Goal: Transaction & Acquisition: Purchase product/service

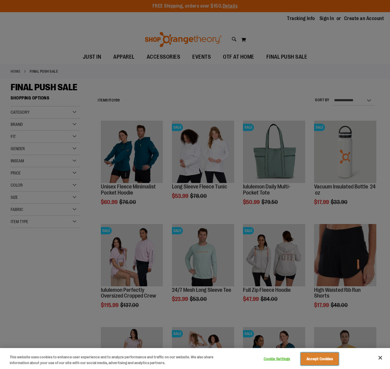
click at [314, 363] on button "Accept Cookies" at bounding box center [320, 359] width 38 height 13
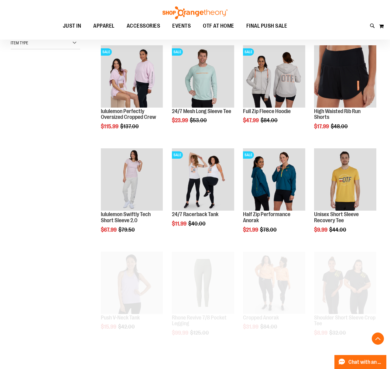
scroll to position [182, 0]
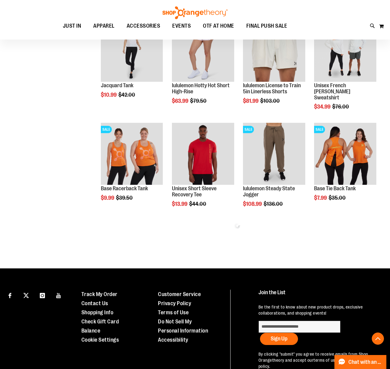
scroll to position [517, 0]
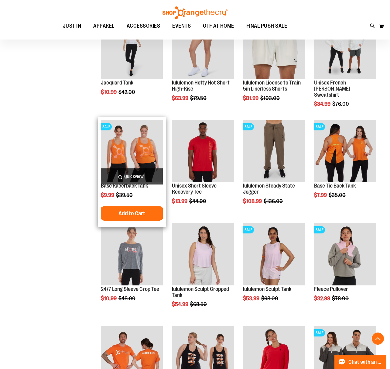
click at [131, 148] on img "product" at bounding box center [132, 151] width 62 height 62
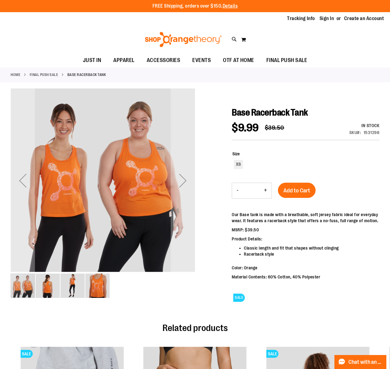
click at [45, 291] on img "image 2 of 4" at bounding box center [48, 286] width 24 height 24
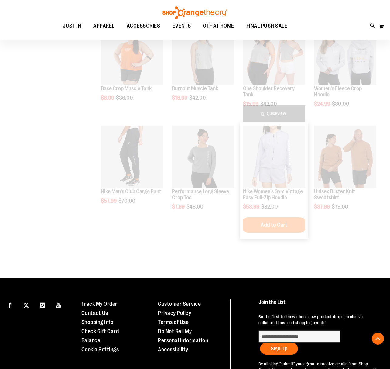
scroll to position [501, 0]
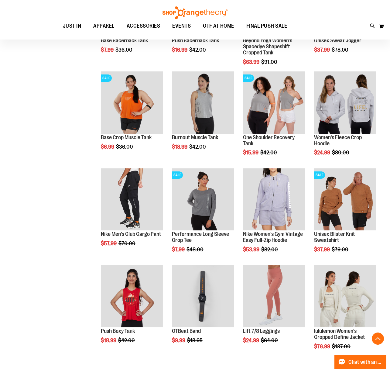
scroll to position [76, 0]
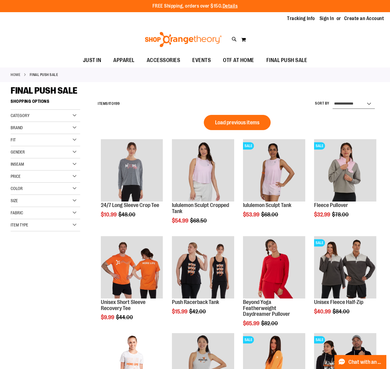
click at [360, 103] on select "**********" at bounding box center [354, 104] width 42 height 10
select select "*********"
click at [333, 99] on select "**********" at bounding box center [354, 104] width 42 height 10
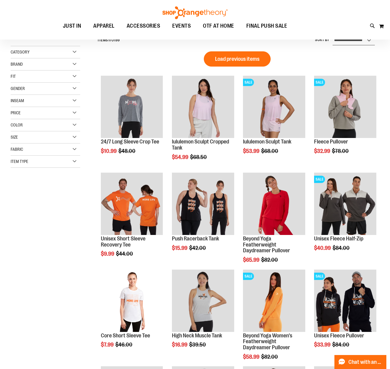
scroll to position [5, 0]
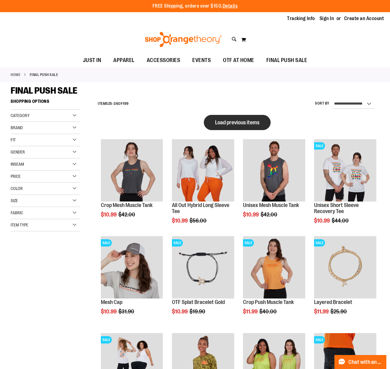
click at [258, 119] on span "Load previous items" at bounding box center [237, 122] width 44 height 6
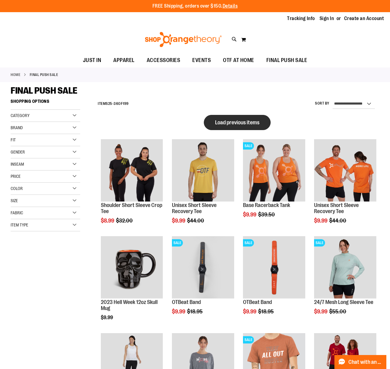
click at [242, 118] on button "Load previous items" at bounding box center [237, 122] width 67 height 15
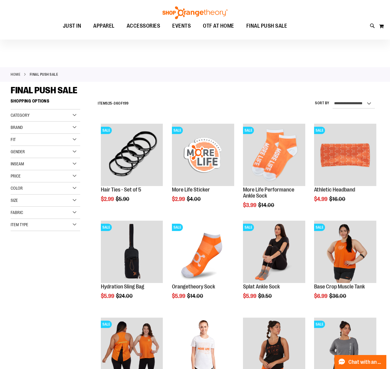
scroll to position [61, 0]
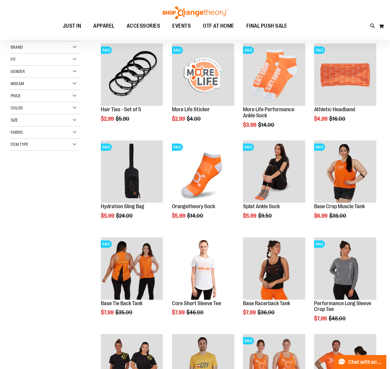
scroll to position [91, 0]
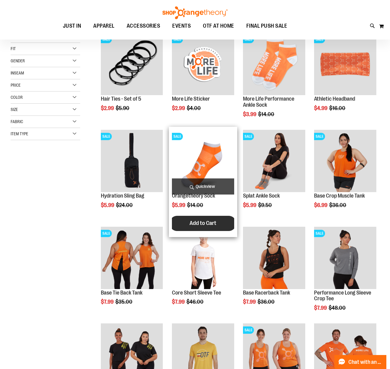
click at [196, 226] on span "Add to Cart" at bounding box center [203, 223] width 27 height 7
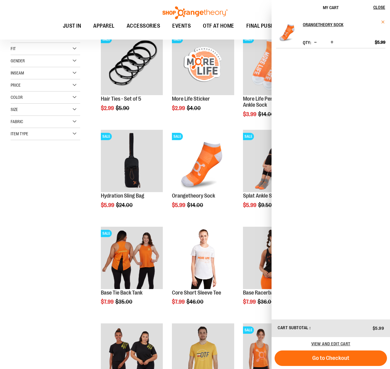
click at [383, 23] on span "Remove item" at bounding box center [383, 22] width 5 height 5
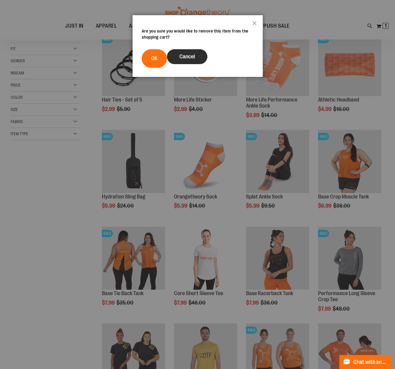
click at [184, 59] on span "Cancel" at bounding box center [187, 57] width 16 height 6
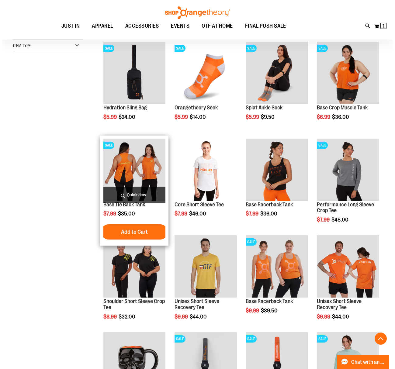
scroll to position [182, 0]
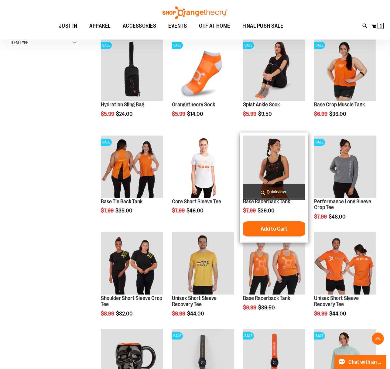
click at [270, 193] on span "Quickview" at bounding box center [274, 192] width 62 height 16
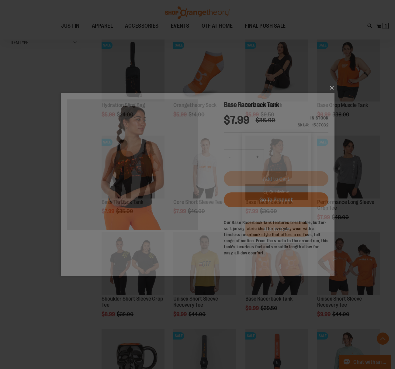
scroll to position [0, 0]
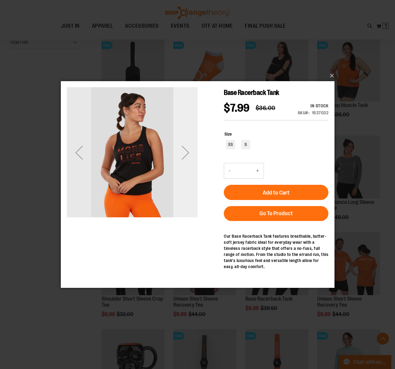
click at [185, 151] on div "Next" at bounding box center [185, 152] width 24 height 24
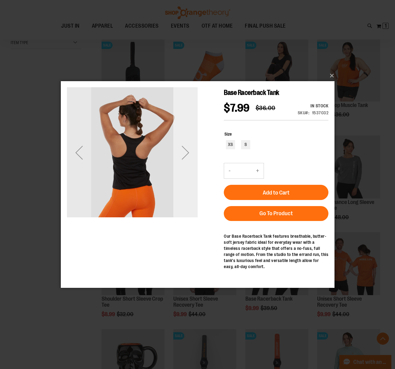
click at [185, 151] on div "Next" at bounding box center [185, 152] width 24 height 24
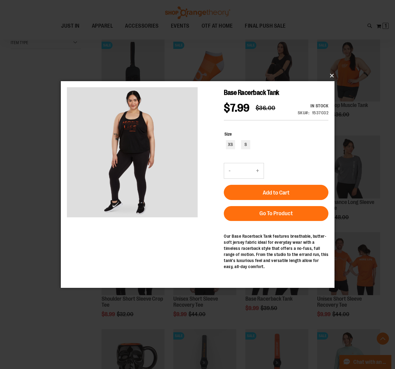
click at [333, 75] on button "×" at bounding box center [200, 75] width 274 height 13
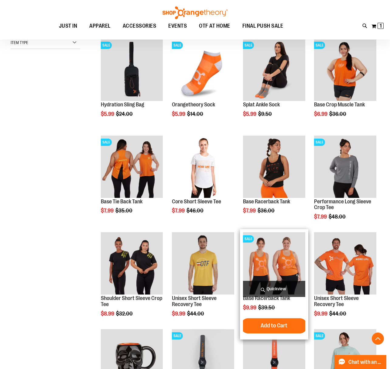
click at [279, 292] on span "Quickview" at bounding box center [274, 289] width 62 height 16
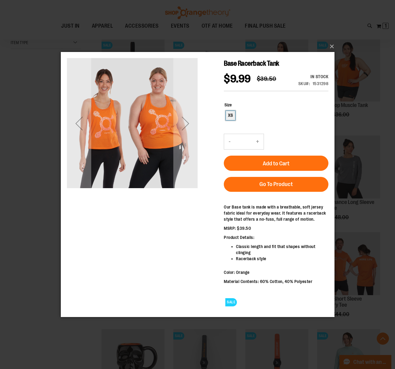
click at [233, 115] on div "XS" at bounding box center [230, 115] width 9 height 9
type input "***"
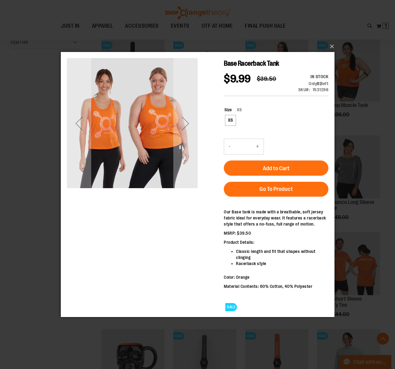
click at [240, 105] on div "Size XS XS ***" at bounding box center [275, 116] width 105 height 32
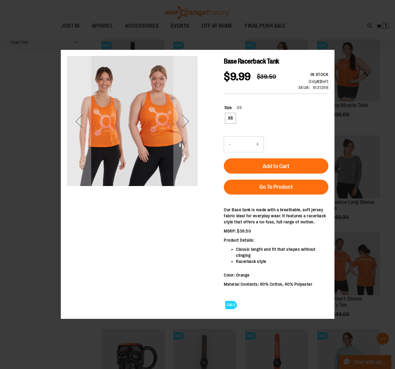
click at [240, 111] on div "Size XS XS ***" at bounding box center [276, 115] width 104 height 20
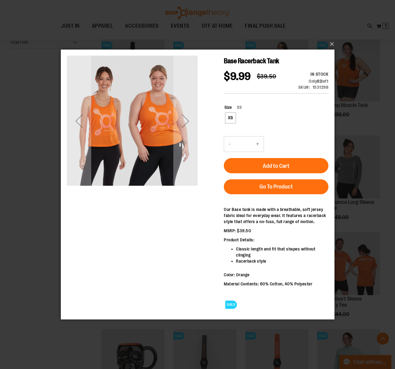
click at [221, 120] on div "Base Racerback Tank $9.99 Regular Price $39.50 In stock Only 82 left SKU 153129…" at bounding box center [197, 100] width 261 height 91
click at [331, 45] on button "×" at bounding box center [200, 43] width 274 height 13
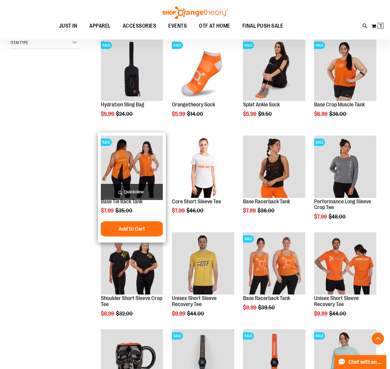
click at [137, 189] on span "Quickview" at bounding box center [132, 192] width 62 height 16
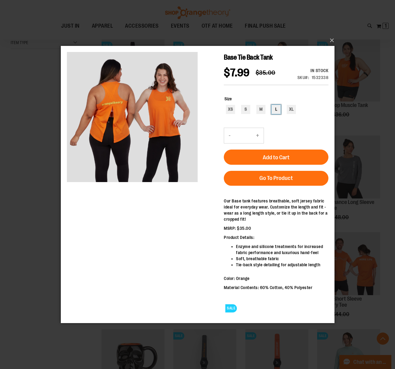
click at [276, 108] on div "L" at bounding box center [275, 109] width 9 height 9
type input "***"
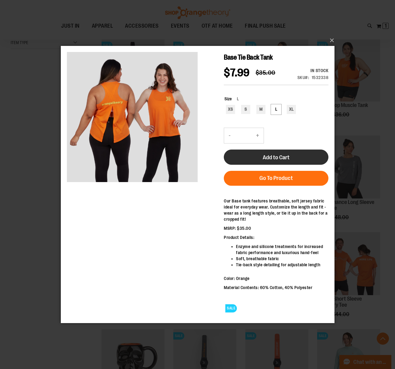
click at [272, 156] on span "Add to Cart" at bounding box center [275, 157] width 27 height 7
drag, startPoint x: 333, startPoint y: 39, endPoint x: 273, endPoint y: 2, distance: 70.9
click at [333, 39] on button "×" at bounding box center [200, 40] width 274 height 13
click at [333, 40] on button "×" at bounding box center [200, 40] width 274 height 13
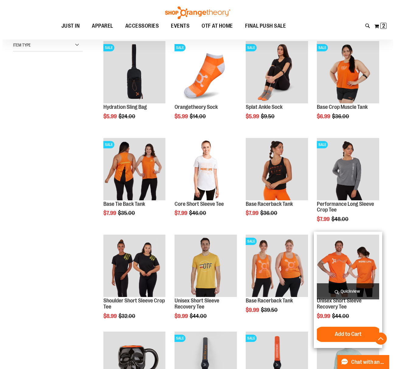
scroll to position [119, 0]
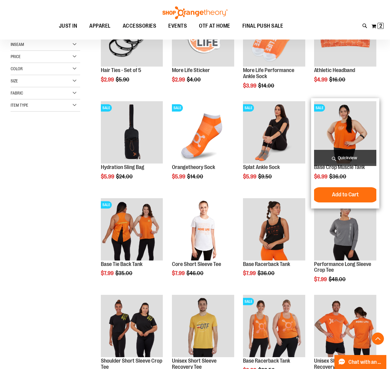
click at [342, 158] on span "Quickview" at bounding box center [345, 158] width 62 height 16
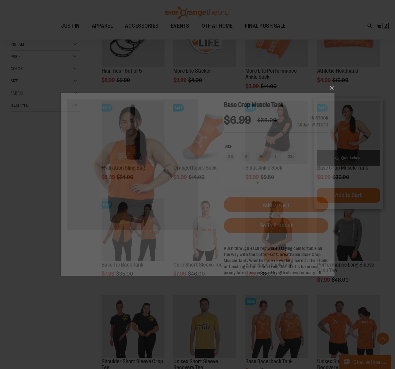
scroll to position [0, 0]
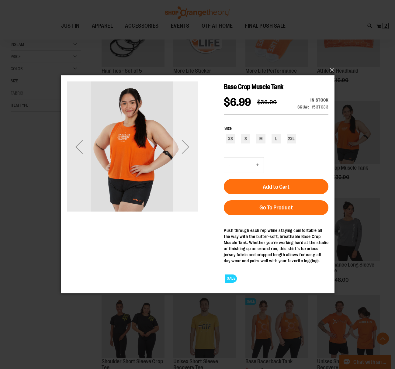
click at [187, 147] on div "Next" at bounding box center [185, 147] width 24 height 24
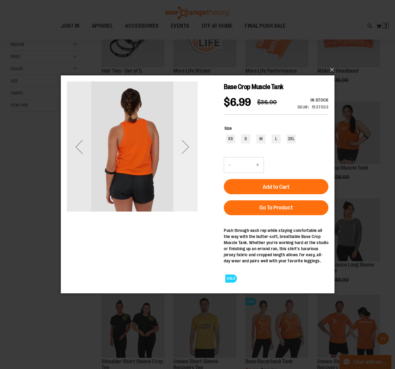
click at [187, 147] on div "Next" at bounding box center [185, 147] width 24 height 24
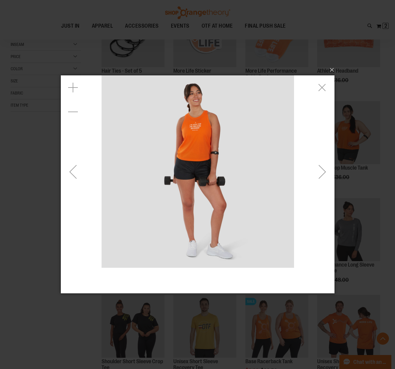
click at [197, 123] on img "carousel" at bounding box center [197, 171] width 192 height 192
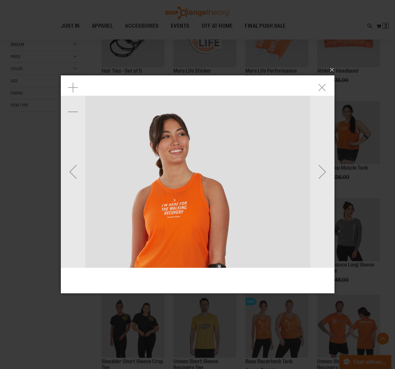
drag, startPoint x: 227, startPoint y: 97, endPoint x: 209, endPoint y: 169, distance: 74.6
click at [209, 169] on img "carousel" at bounding box center [180, 309] width 426 height 426
click at [174, 192] on img "carousel" at bounding box center [180, 309] width 426 height 426
click at [183, 216] on img "carousel" at bounding box center [180, 309] width 426 height 426
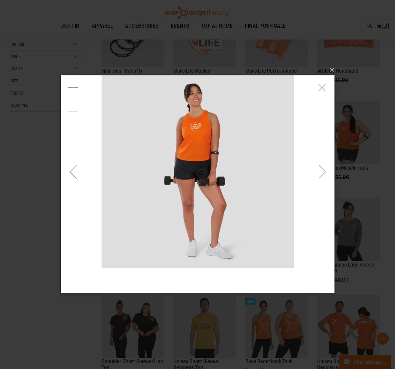
click at [222, 202] on img "carousel" at bounding box center [197, 171] width 192 height 192
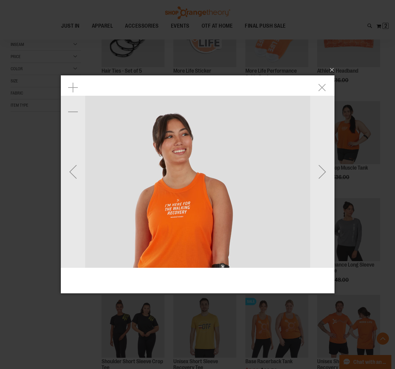
drag, startPoint x: 232, startPoint y: 151, endPoint x: 217, endPoint y: 241, distance: 91.8
click at [217, 241] on img "carousel" at bounding box center [183, 309] width 426 height 426
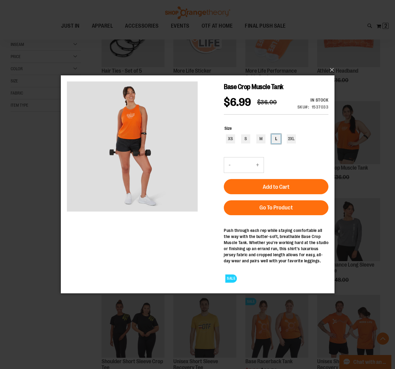
click at [274, 140] on div "L" at bounding box center [275, 138] width 9 height 9
type input "***"
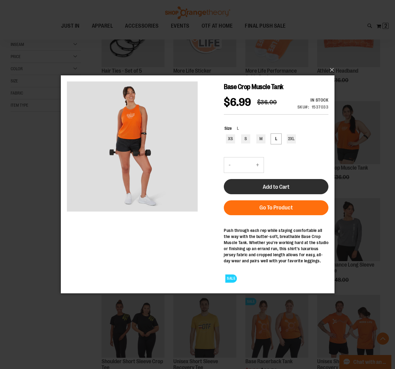
click at [261, 184] on button "Add to Cart" at bounding box center [275, 186] width 105 height 15
click at [334, 70] on button "×" at bounding box center [200, 69] width 274 height 13
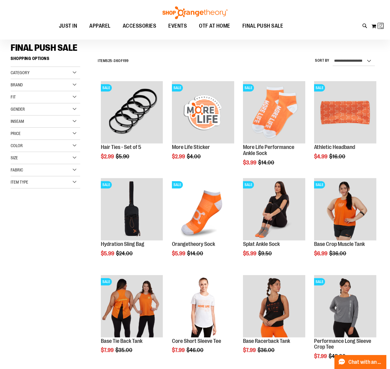
scroll to position [12, 0]
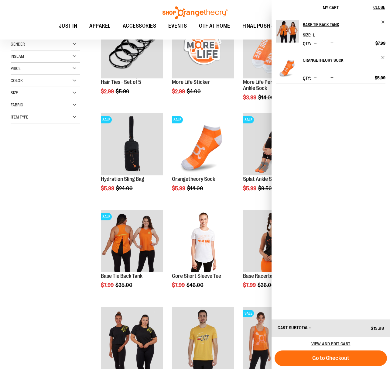
scroll to position [122, 0]
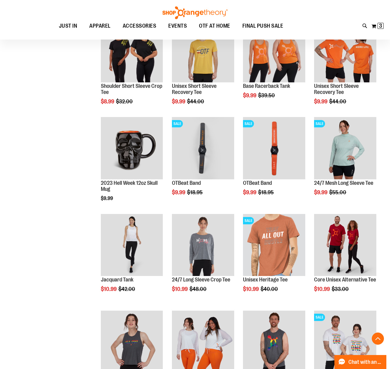
scroll to position [395, 0]
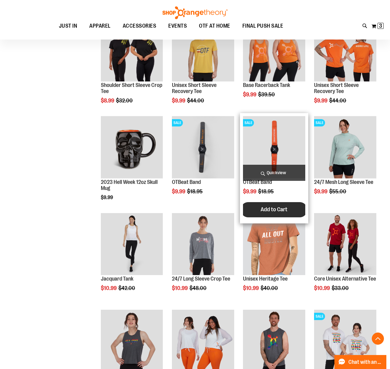
click at [261, 210] on span "Add to Cart" at bounding box center [274, 209] width 27 height 7
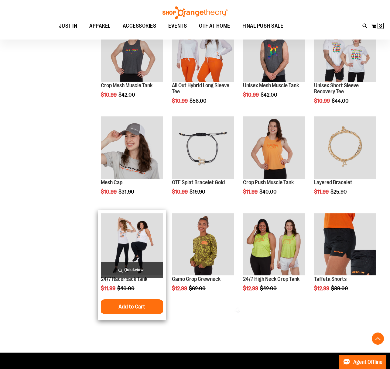
scroll to position [395, 0]
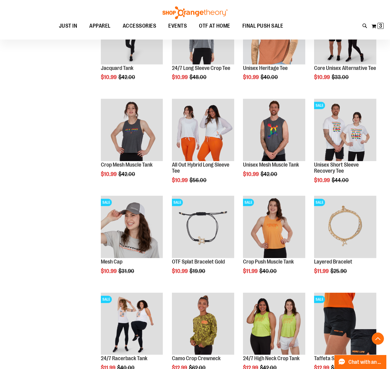
scroll to position [334, 0]
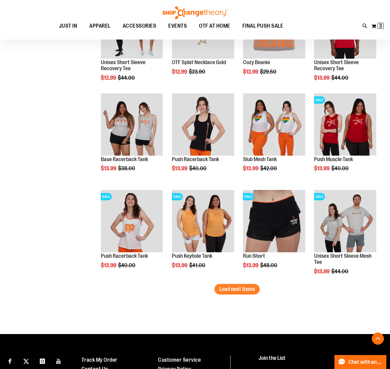
scroll to position [730, 0]
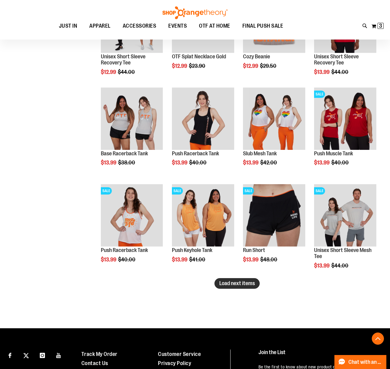
click at [242, 284] on span "Load next items" at bounding box center [238, 283] width 36 height 6
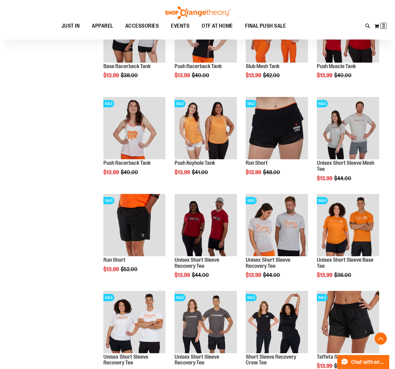
scroll to position [821, 0]
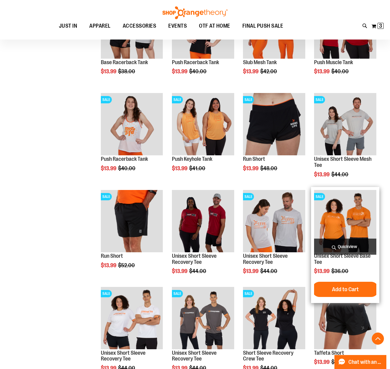
click at [340, 243] on span "Quickview" at bounding box center [345, 247] width 62 height 16
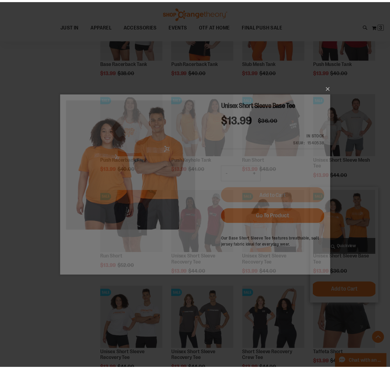
scroll to position [0, 0]
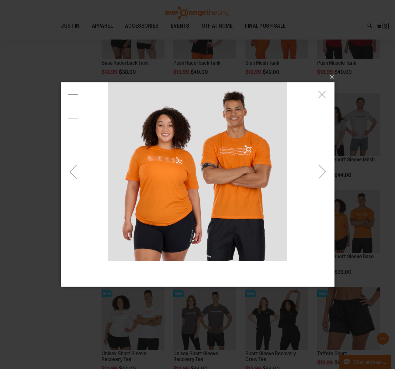
click at [155, 159] on img "carousel" at bounding box center [197, 171] width 179 height 179
click at [71, 101] on div "Zoom in" at bounding box center [73, 94] width 24 height 24
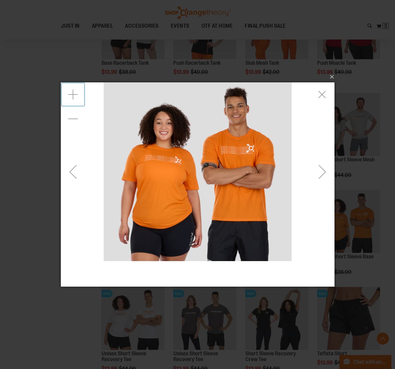
click at [170, 161] on img "carousel" at bounding box center [197, 172] width 188 height 188
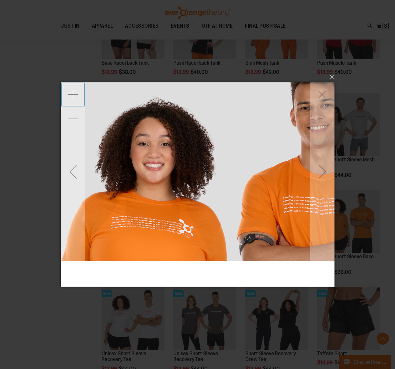
drag, startPoint x: 130, startPoint y: 156, endPoint x: 162, endPoint y: 186, distance: 44.5
click at [162, 186] on img "carousel" at bounding box center [230, 254] width 426 height 426
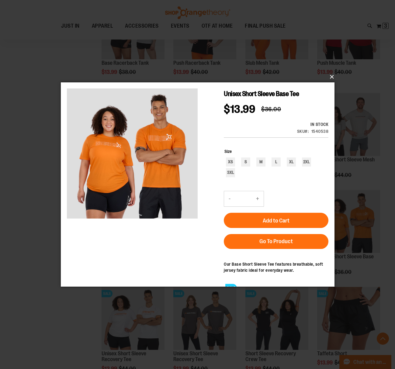
click at [334, 78] on button "×" at bounding box center [200, 76] width 274 height 13
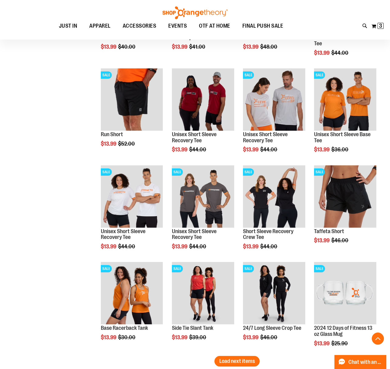
scroll to position [973, 0]
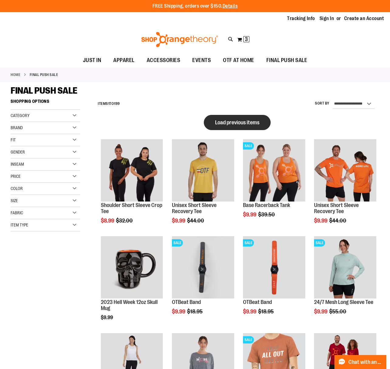
click at [231, 122] on span "Load previous items" at bounding box center [237, 122] width 44 height 6
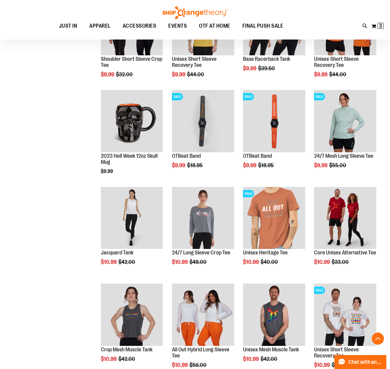
scroll to position [425, 0]
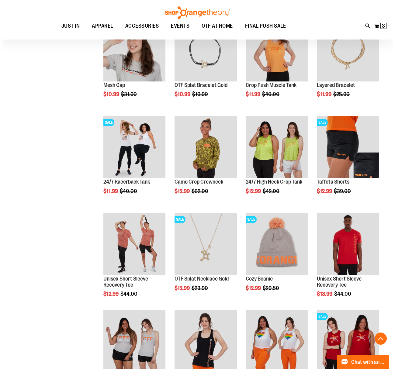
scroll to position [790, 0]
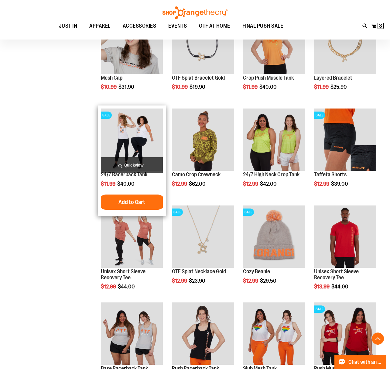
click at [133, 161] on span "Quickview" at bounding box center [132, 165] width 62 height 16
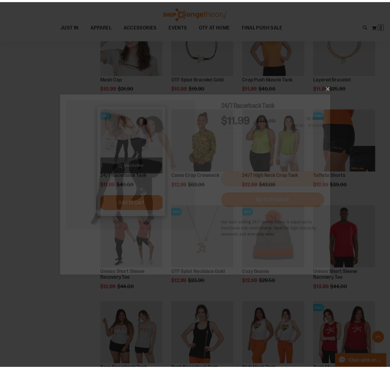
scroll to position [0, 0]
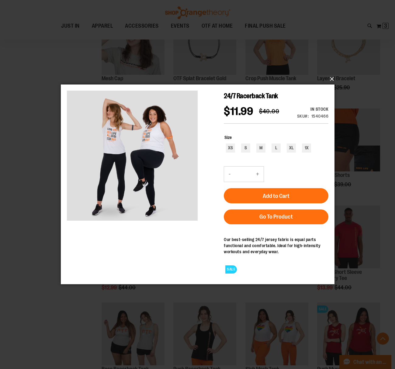
click at [333, 78] on button "×" at bounding box center [200, 78] width 274 height 13
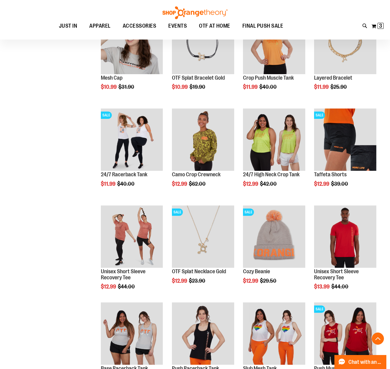
scroll to position [821, 0]
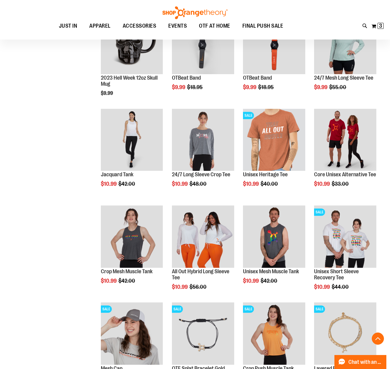
scroll to position [456, 0]
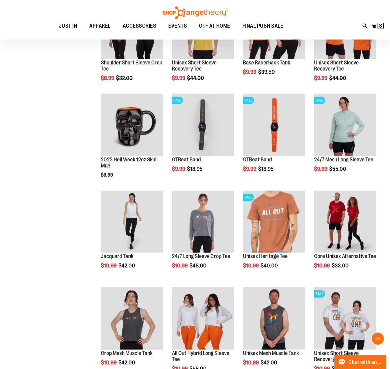
scroll to position [425, 0]
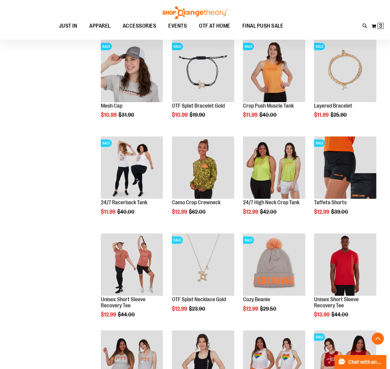
scroll to position [790, 0]
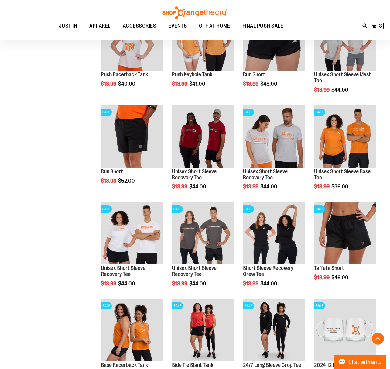
scroll to position [1186, 0]
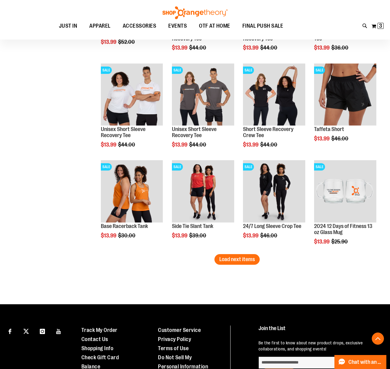
scroll to position [1338, 0]
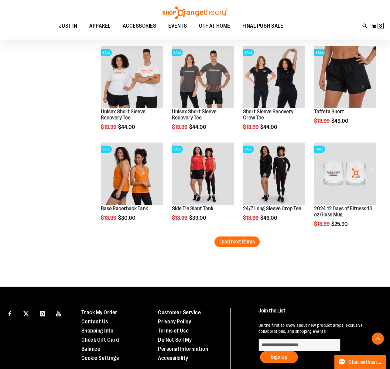
click at [245, 241] on span "Load next items" at bounding box center [238, 242] width 36 height 6
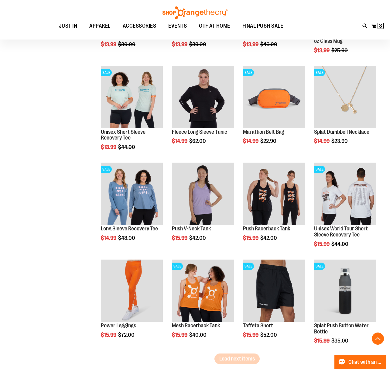
scroll to position [1520, 0]
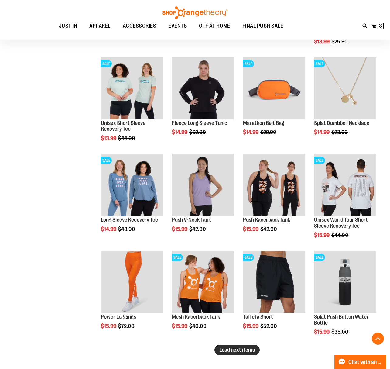
click at [240, 354] on button "Load next items" at bounding box center [237, 350] width 45 height 11
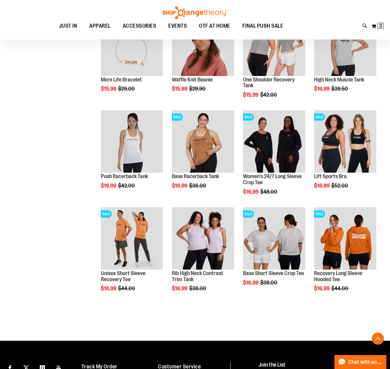
scroll to position [1854, 0]
